Goal: Information Seeking & Learning: Check status

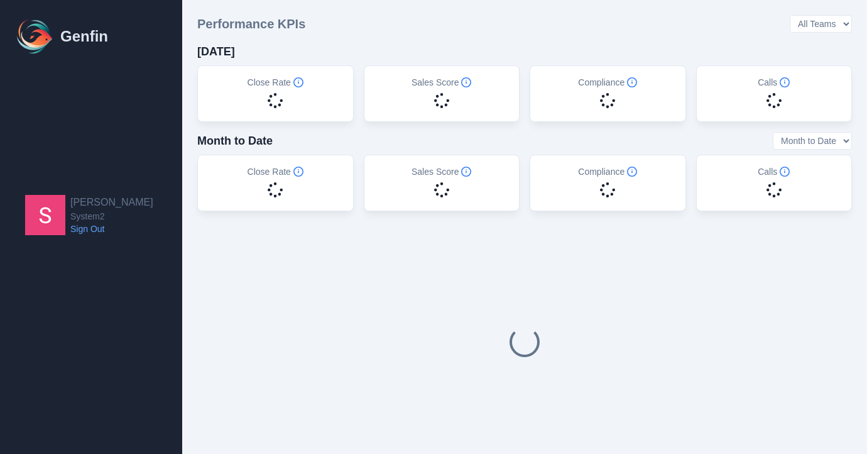
select select "14"
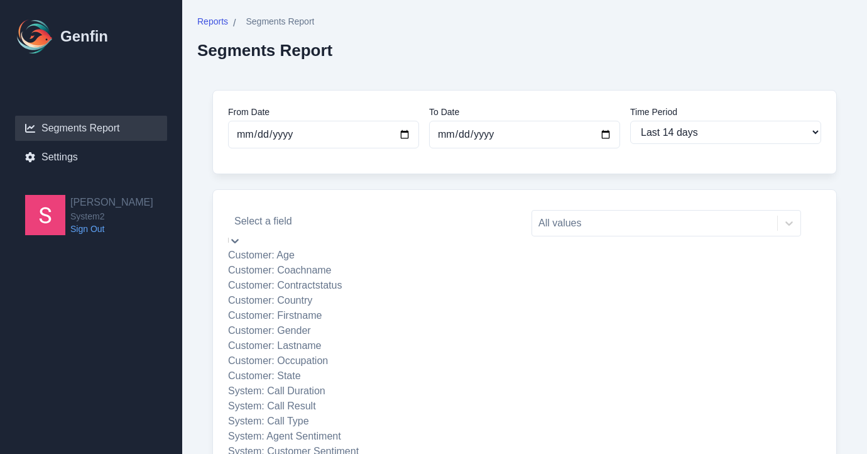
click at [320, 223] on div at bounding box center [372, 221] width 277 height 18
click at [354, 278] on div "Customer: Coachname" at bounding box center [373, 270] width 290 height 15
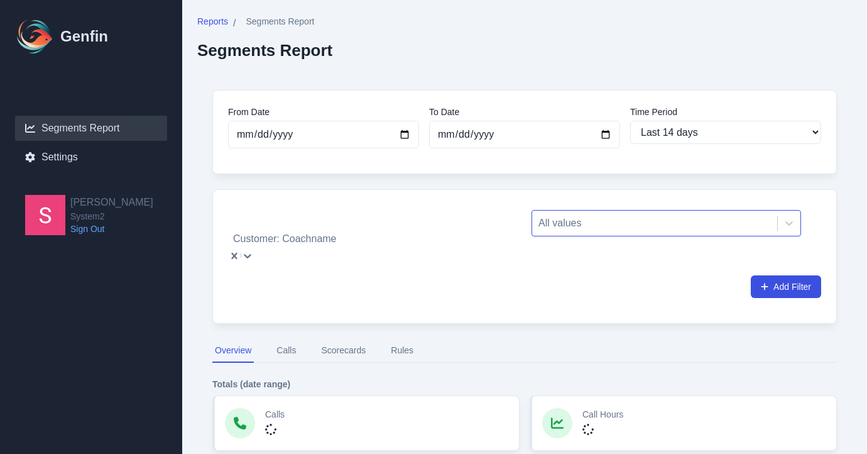
click at [586, 234] on div "All values" at bounding box center [667, 223] width 270 height 26
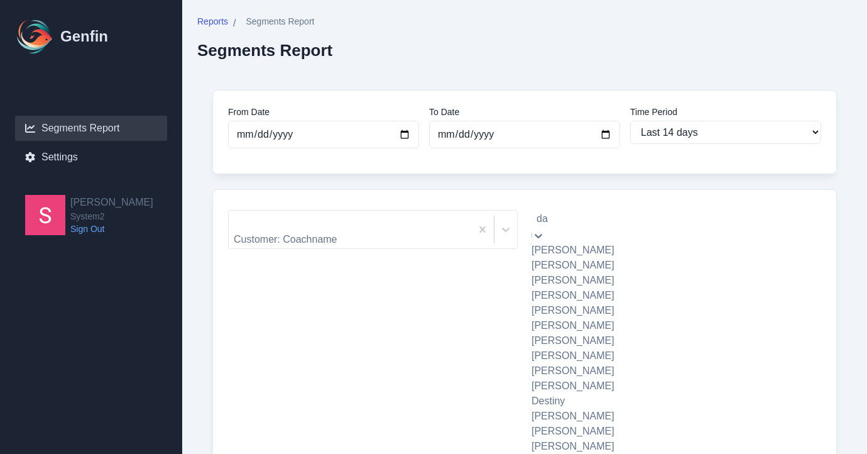
type input "dal"
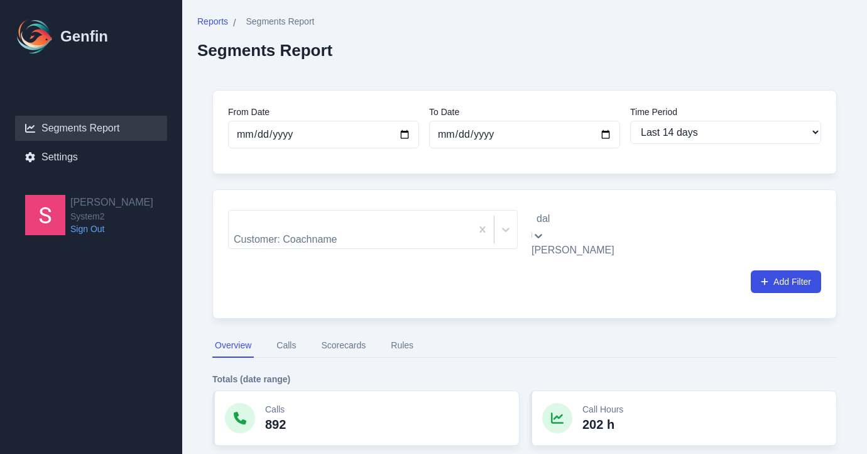
click at [591, 248] on div "[PERSON_NAME]" at bounding box center [667, 250] width 270 height 15
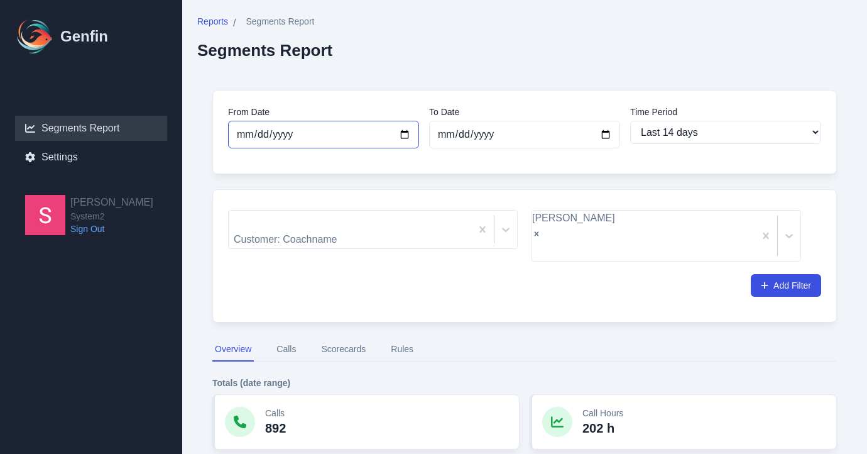
click at [408, 133] on input "[DATE]" at bounding box center [323, 135] width 191 height 28
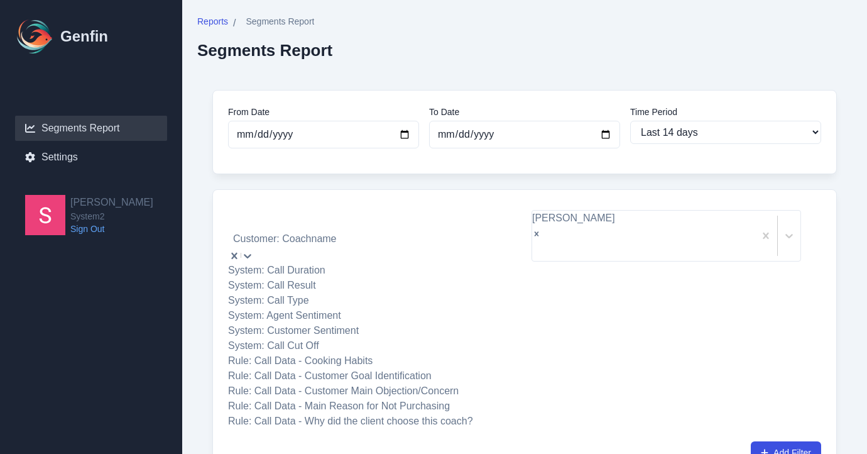
click at [294, 221] on div at bounding box center [372, 221] width 277 height 18
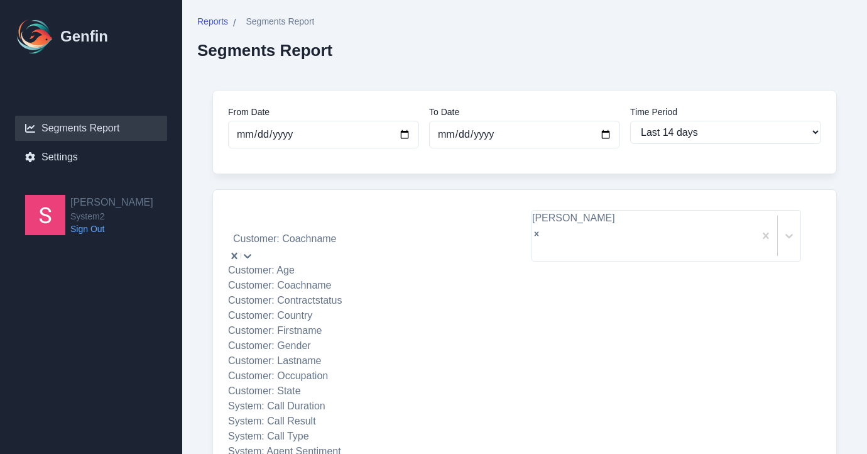
click at [527, 169] on div "From Date [DATE] To Date [DATE] Time Period Last 7 days Last 14 days Last 30 da…" at bounding box center [524, 132] width 625 height 84
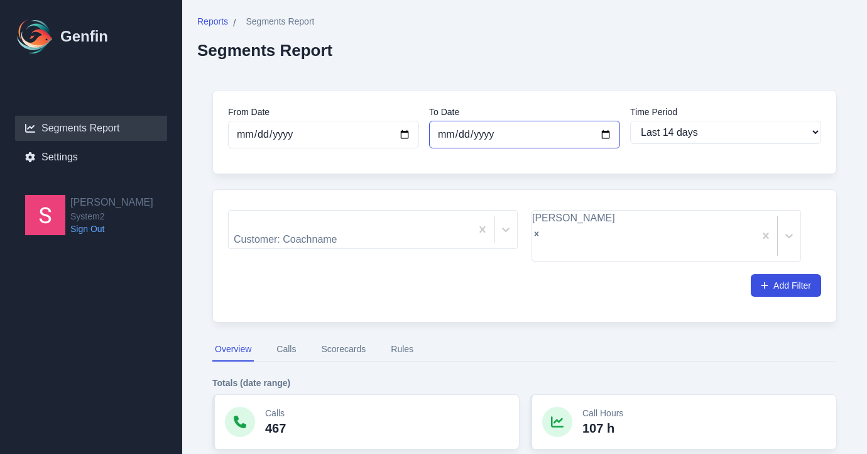
click at [576, 140] on input "[DATE]" at bounding box center [524, 135] width 191 height 28
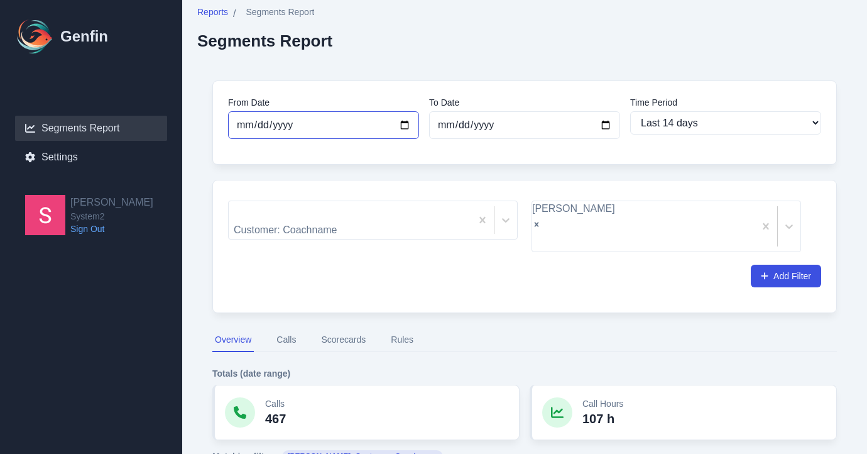
click at [405, 127] on input "[DATE]" at bounding box center [323, 125] width 191 height 28
type input "[DATE]"
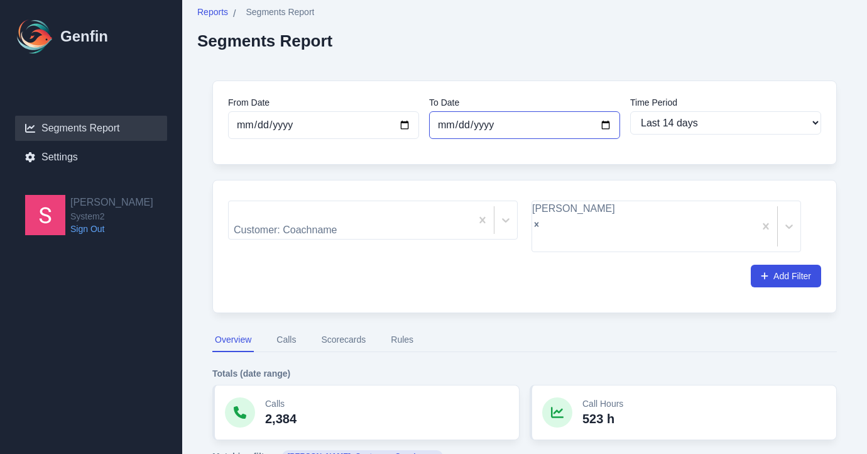
click at [601, 128] on input "[DATE]" at bounding box center [524, 125] width 191 height 28
click at [537, 123] on input "[DATE]" at bounding box center [524, 125] width 191 height 28
click at [609, 128] on input "[DATE]" at bounding box center [524, 125] width 191 height 28
type input "[DATE]"
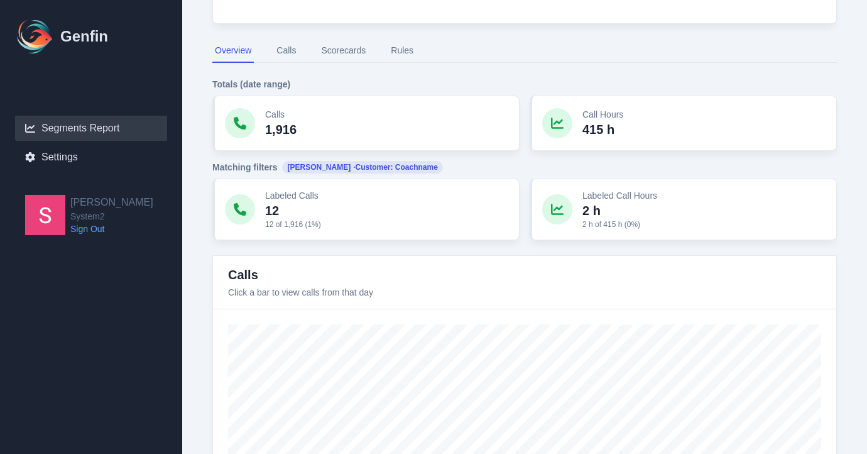
scroll to position [175, 0]
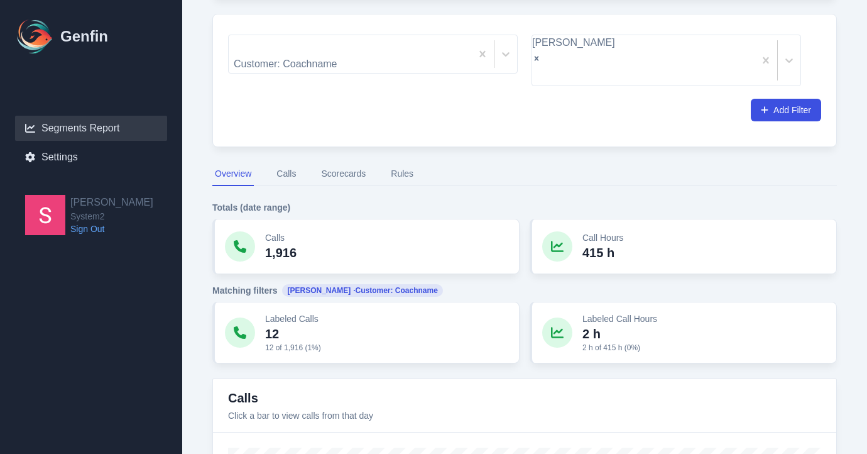
click at [290, 162] on button "Calls" at bounding box center [286, 174] width 25 height 24
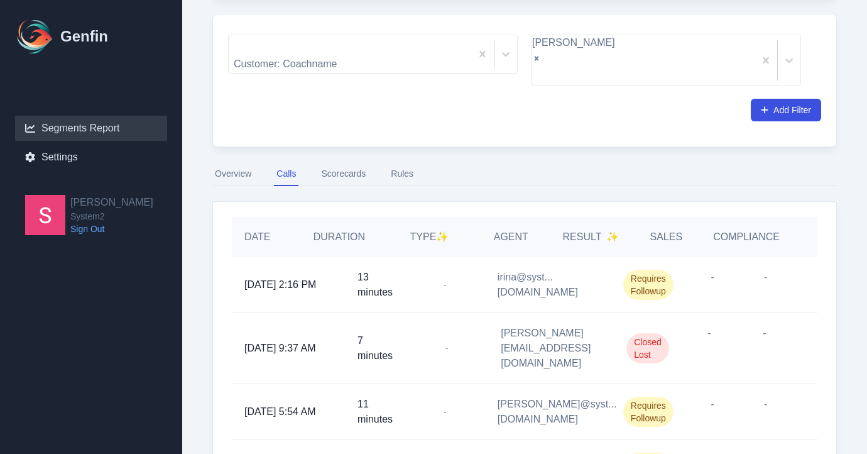
click at [653, 270] on span "Requires Followup" at bounding box center [648, 285] width 50 height 30
click at [770, 257] on div "-" at bounding box center [765, 284] width 53 height 55
click at [334, 162] on button "Scorecards" at bounding box center [344, 174] width 50 height 24
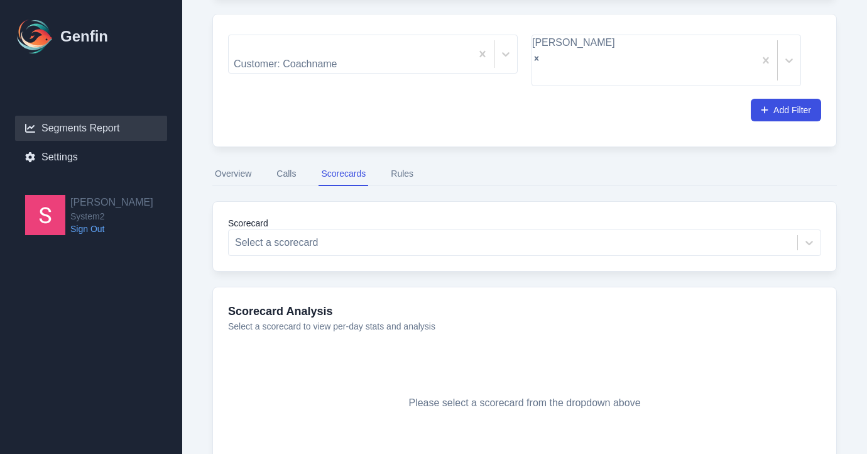
scroll to position [226, 0]
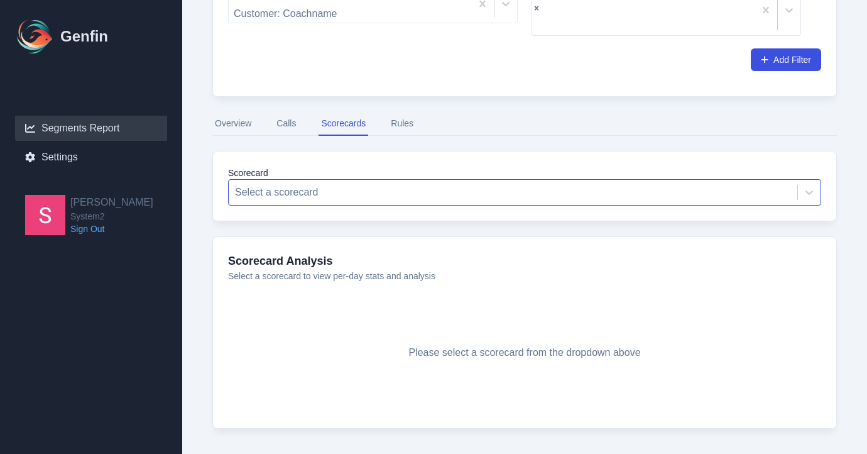
click at [383, 183] on div at bounding box center [513, 192] width 556 height 18
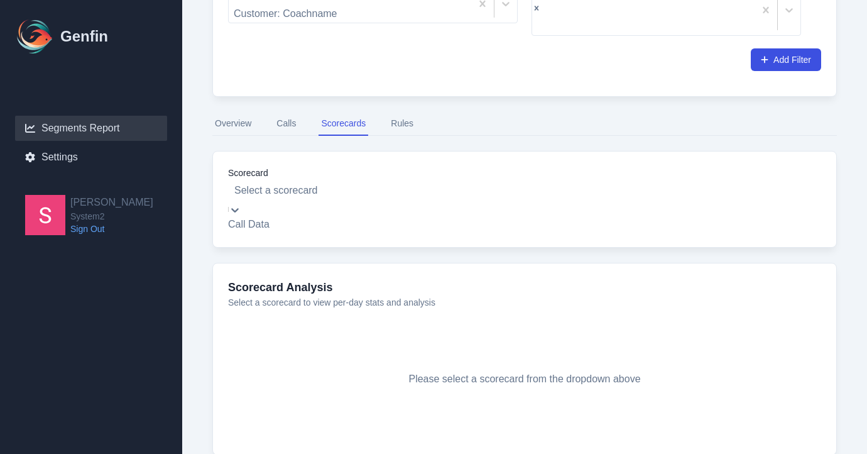
click at [374, 217] on div "Call Data" at bounding box center [524, 224] width 593 height 15
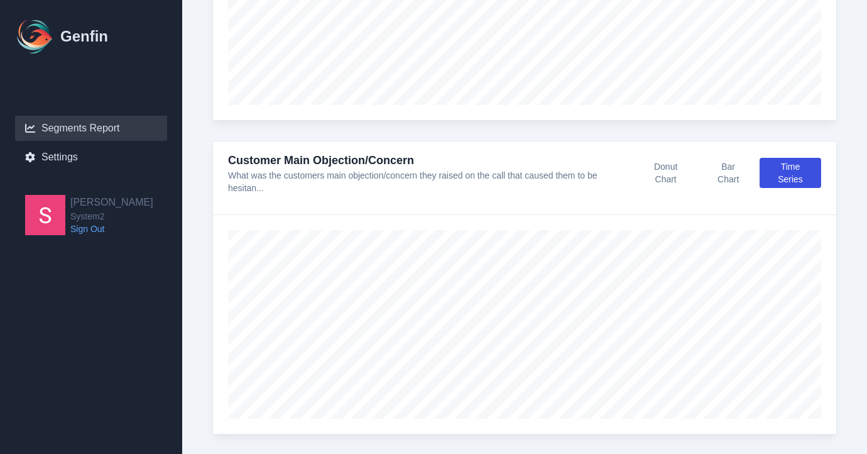
scroll to position [955, 0]
